Goal: Task Accomplishment & Management: Manage account settings

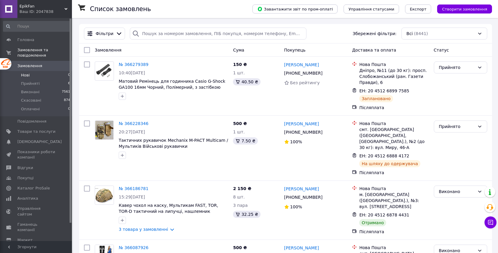
click at [41, 75] on li "Нові 0" at bounding box center [37, 75] width 74 height 8
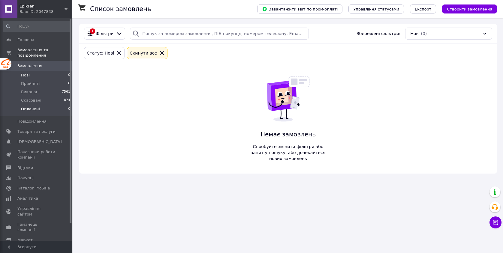
click at [49, 109] on li "Оплачені 0" at bounding box center [37, 110] width 74 height 11
click at [49, 76] on li "Нові 0" at bounding box center [37, 75] width 74 height 8
click at [53, 85] on li "Прийняті 6" at bounding box center [37, 83] width 74 height 8
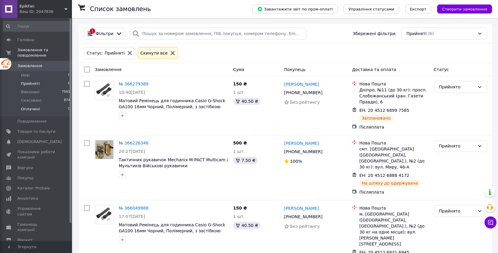
click at [47, 111] on li "Оплачені 0" at bounding box center [37, 110] width 74 height 11
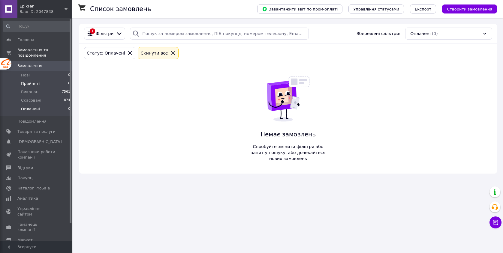
click at [51, 84] on li "Прийняті 6" at bounding box center [37, 83] width 74 height 8
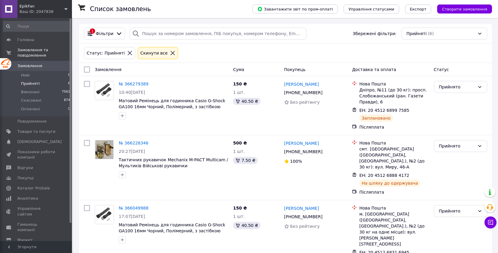
click at [54, 77] on li "Нові 0" at bounding box center [37, 75] width 74 height 8
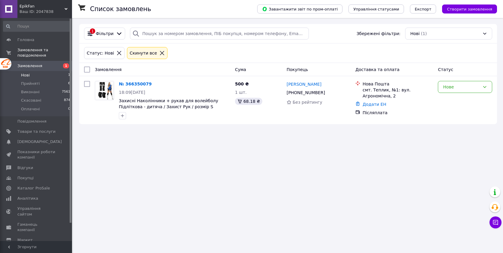
click at [61, 76] on li "Нові 1" at bounding box center [37, 75] width 74 height 8
click at [56, 106] on li "Оплачені 0" at bounding box center [37, 110] width 74 height 11
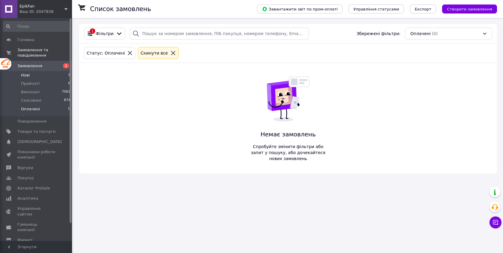
click at [45, 75] on li "Нові 1" at bounding box center [37, 75] width 74 height 8
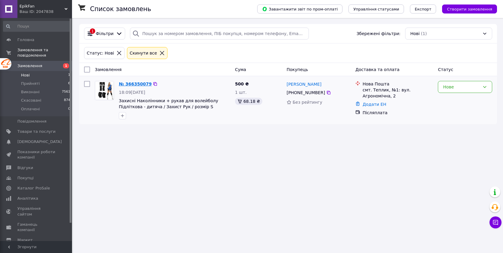
click at [141, 85] on link "№ 366350079" at bounding box center [135, 84] width 33 height 5
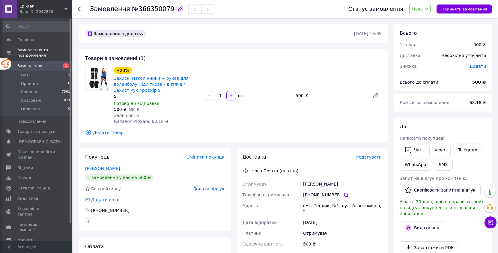
click at [423, 7] on span "Нове" at bounding box center [417, 9] width 11 height 5
click at [429, 23] on li "Прийнято" at bounding box center [424, 20] width 28 height 9
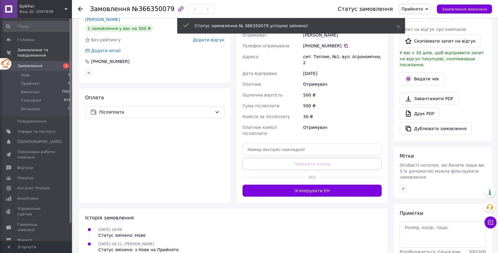
scroll to position [179, 0]
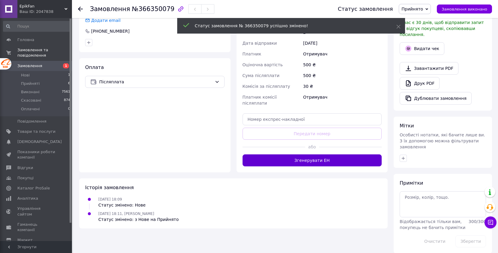
click at [332, 154] on button "Згенерувати ЕН" at bounding box center [312, 160] width 139 height 12
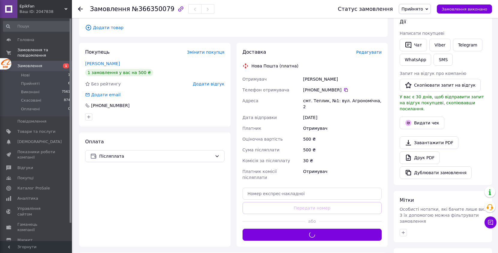
scroll to position [48, 0]
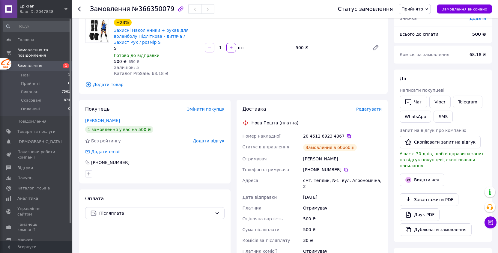
click at [348, 137] on icon at bounding box center [349, 136] width 4 height 4
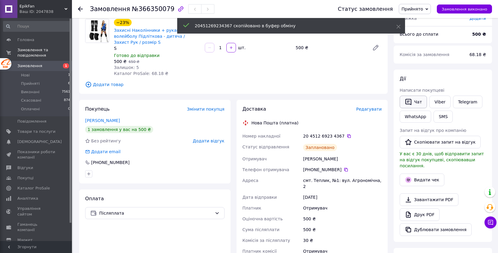
click at [413, 104] on button "Чат" at bounding box center [413, 102] width 27 height 13
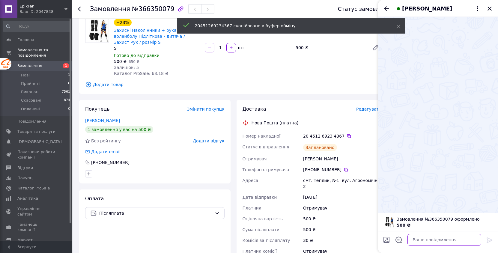
click at [417, 240] on textarea at bounding box center [445, 240] width 74 height 12
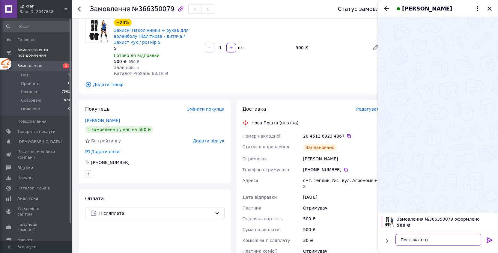
paste textarea "20451269234367"
click at [411, 240] on textarea "Постлка ттн 20451269234367" at bounding box center [439, 240] width 86 height 12
type textarea "Посилка ттн 20451269234367"
click at [488, 241] on icon at bounding box center [490, 240] width 6 height 5
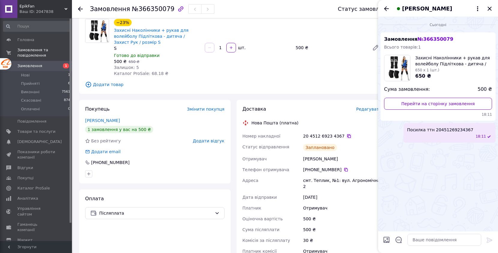
click at [347, 136] on icon at bounding box center [349, 136] width 5 height 5
click at [489, 8] on icon "Закрити" at bounding box center [490, 9] width 4 height 4
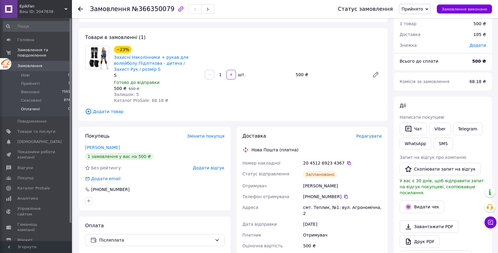
click at [55, 110] on li "Оплачені 0" at bounding box center [37, 110] width 74 height 11
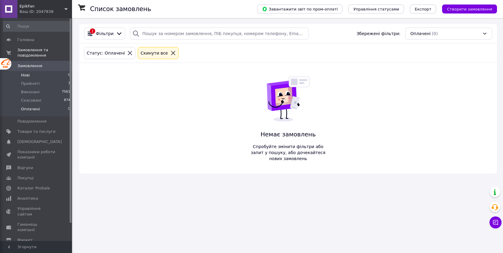
click at [56, 74] on li "Нові 0" at bounding box center [37, 75] width 74 height 8
